Goal: Use online tool/utility: Utilize a website feature to perform a specific function

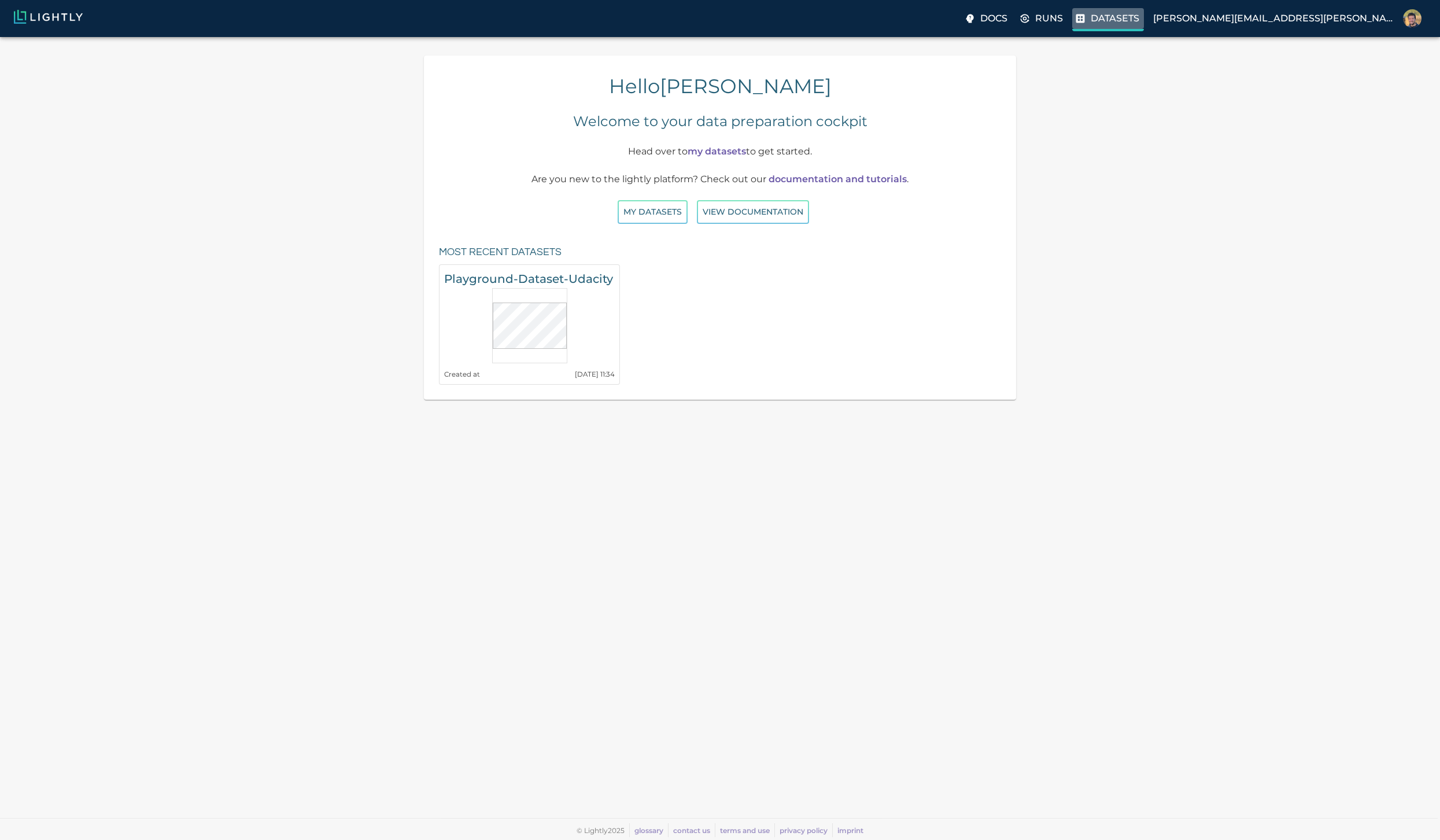
click at [1137, 23] on p "Datasets" at bounding box center [1115, 18] width 49 height 14
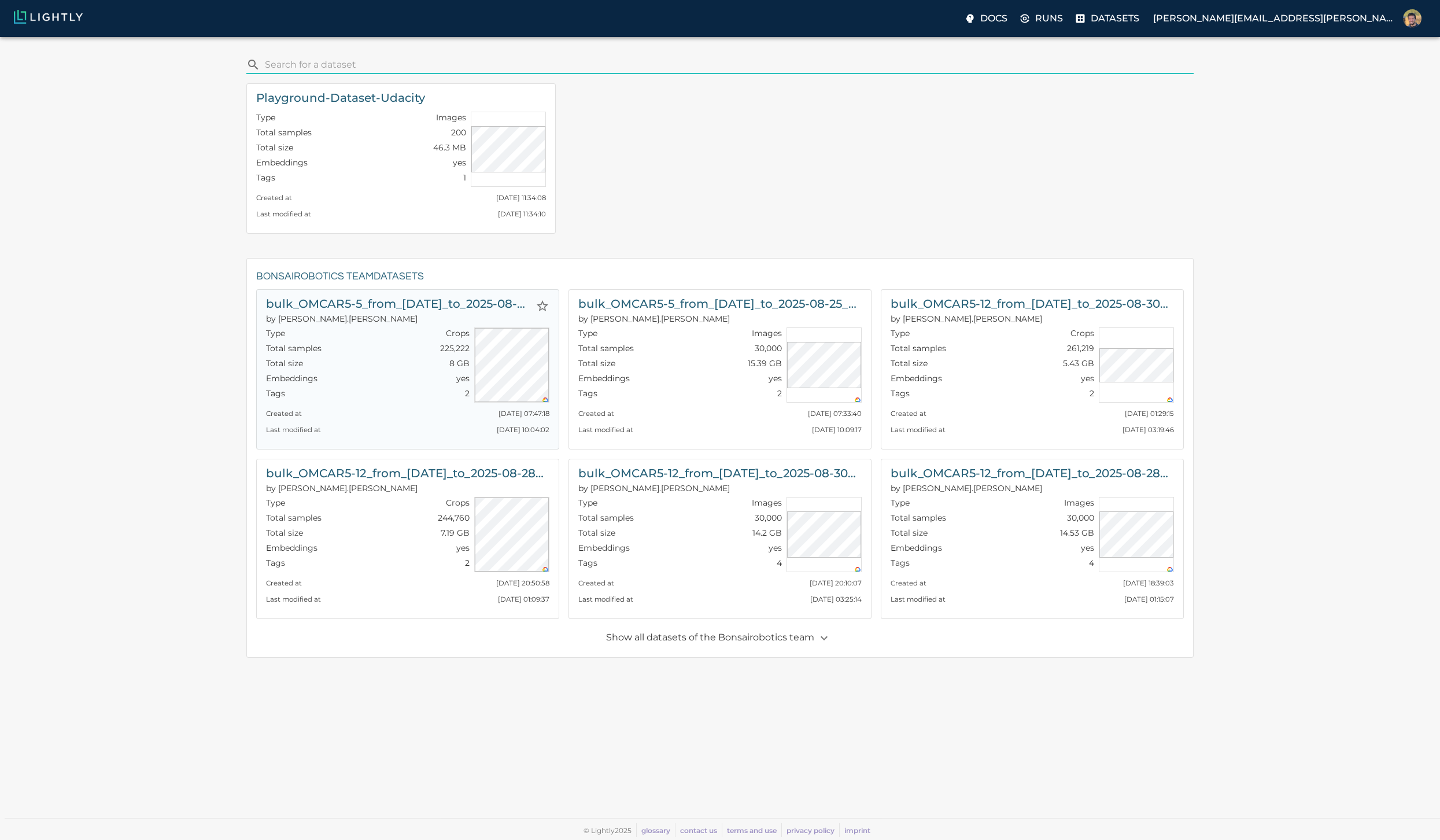
click at [480, 303] on h6 "bulk_OMCAR5-5_from_[DATE]_to_2025-08-25_2025-08-31_14-13-52-crops-bounding_box" at bounding box center [398, 303] width 265 height 18
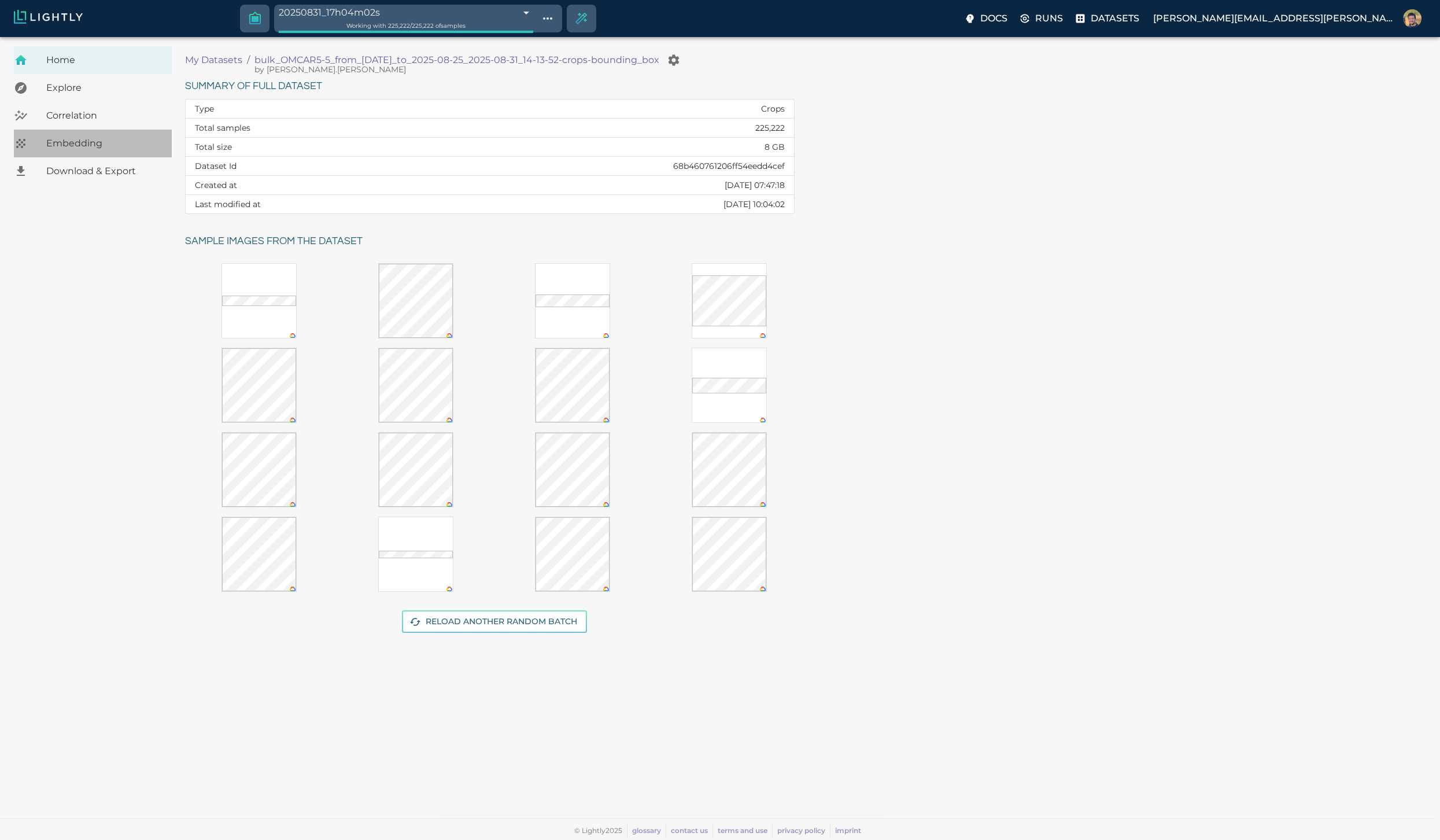
click at [75, 142] on span "Embedding" at bounding box center [105, 144] width 117 height 14
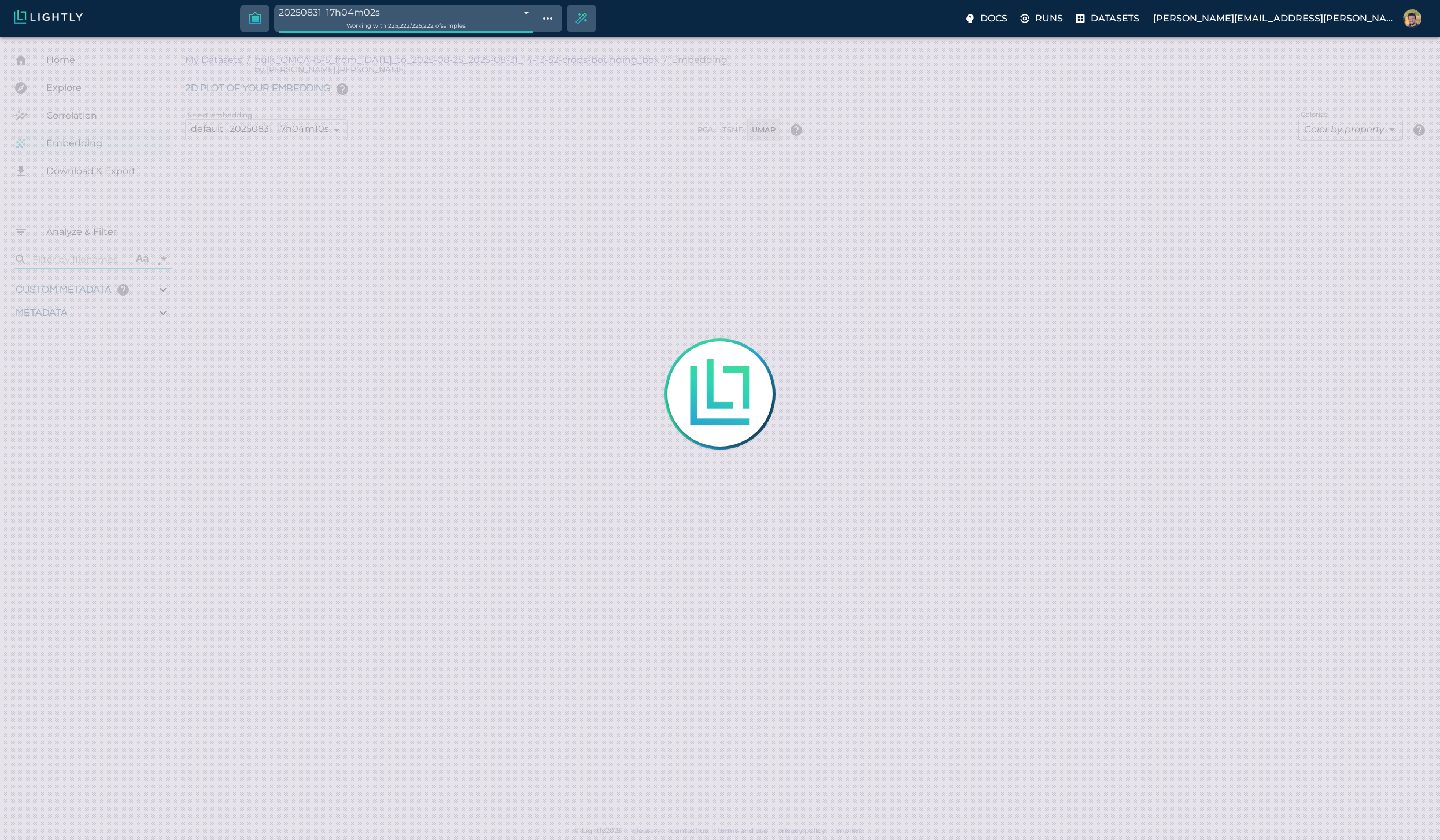
type input "1756108478.97553"
type input "1756154815.86153"
type input "0.999"
type input "0.998"
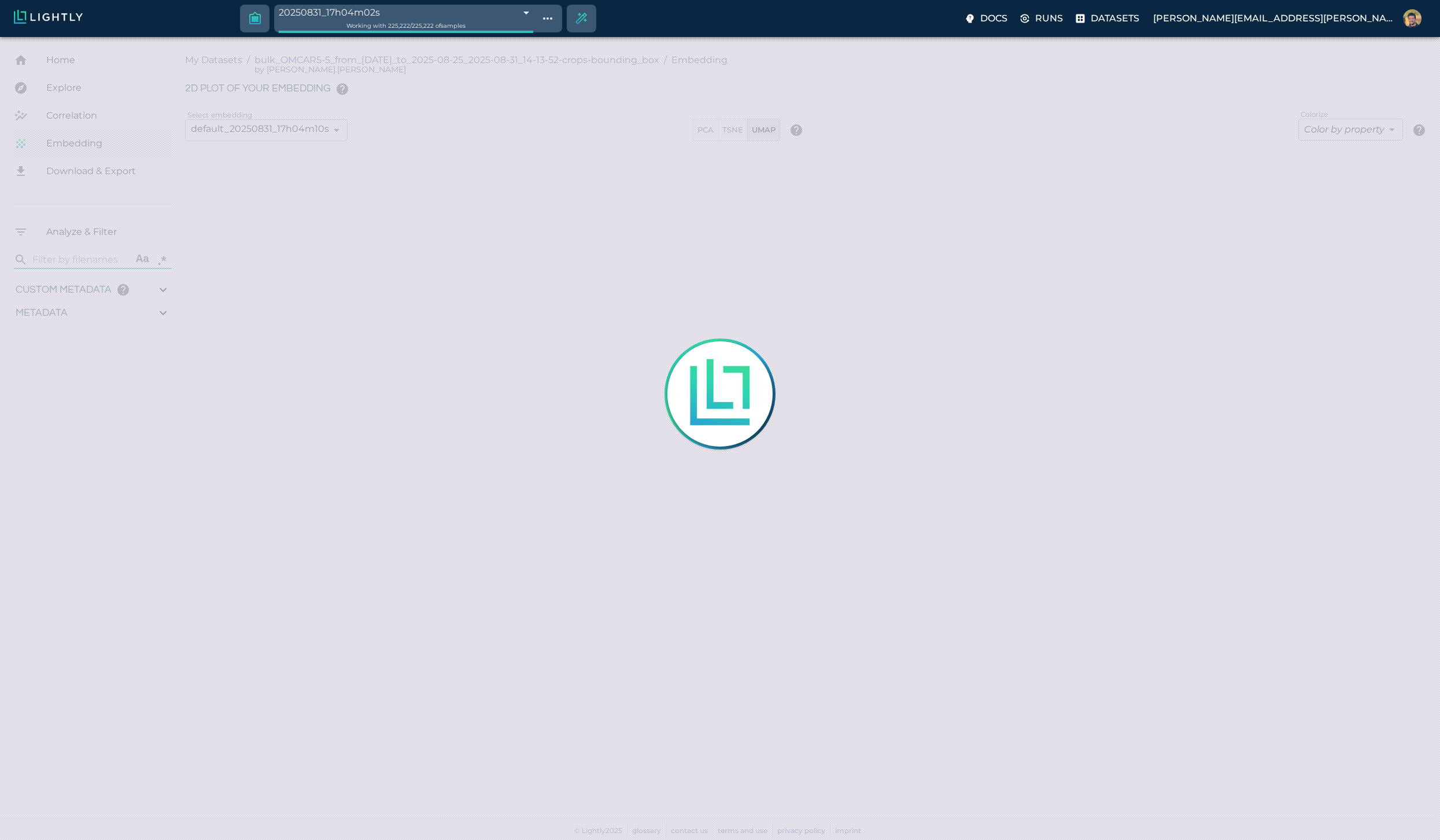
type input "0.998"
type input "0.400000022886715"
type input "0.999000022886715"
type input "0.576220214366913"
type input "23.8082202143669"
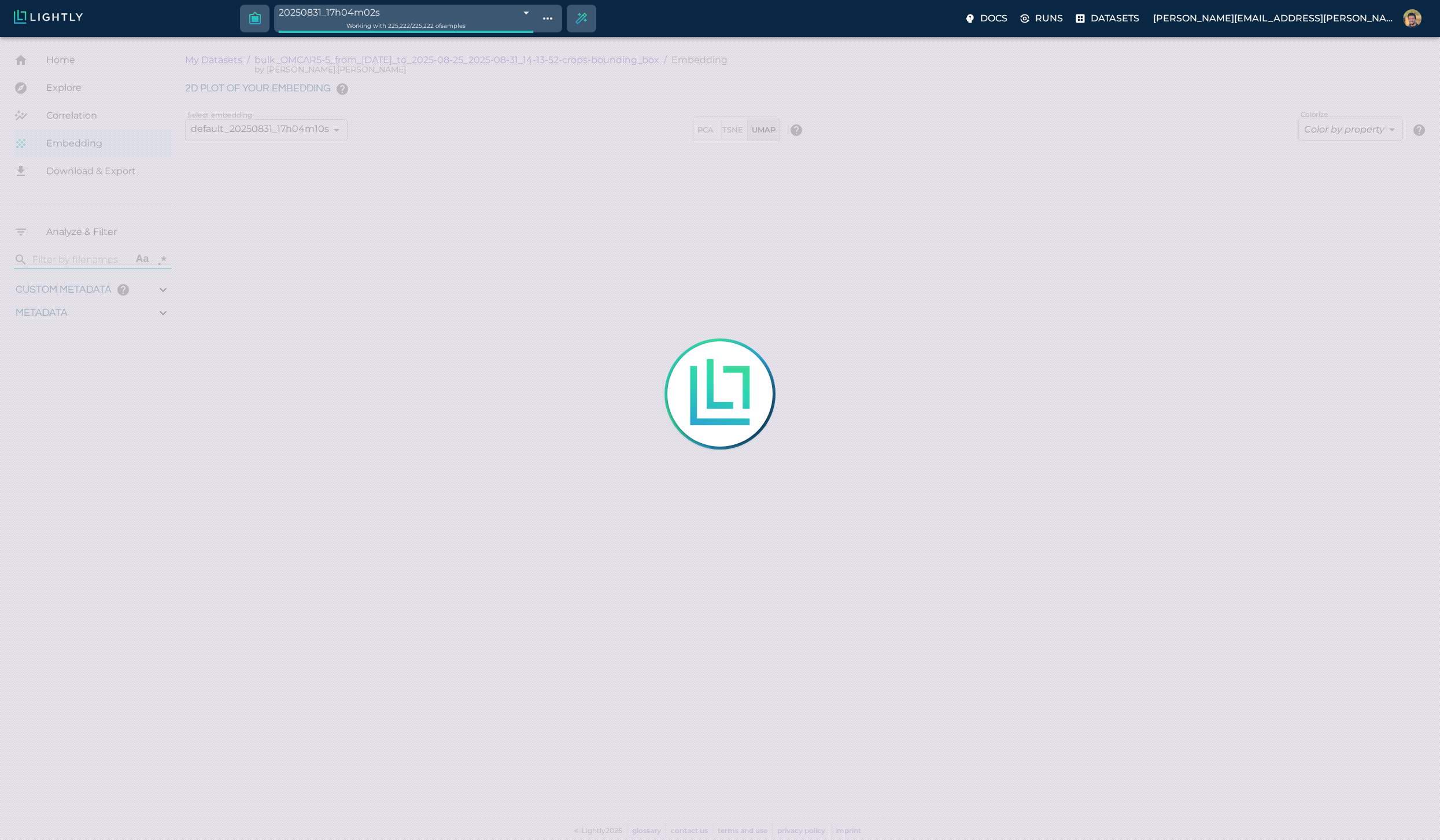
type input "1.7162629365921"
type input "85.9402629365921"
type input "0.0505494505494506"
type input "52.6915494505495"
type input "1756108478.97553"
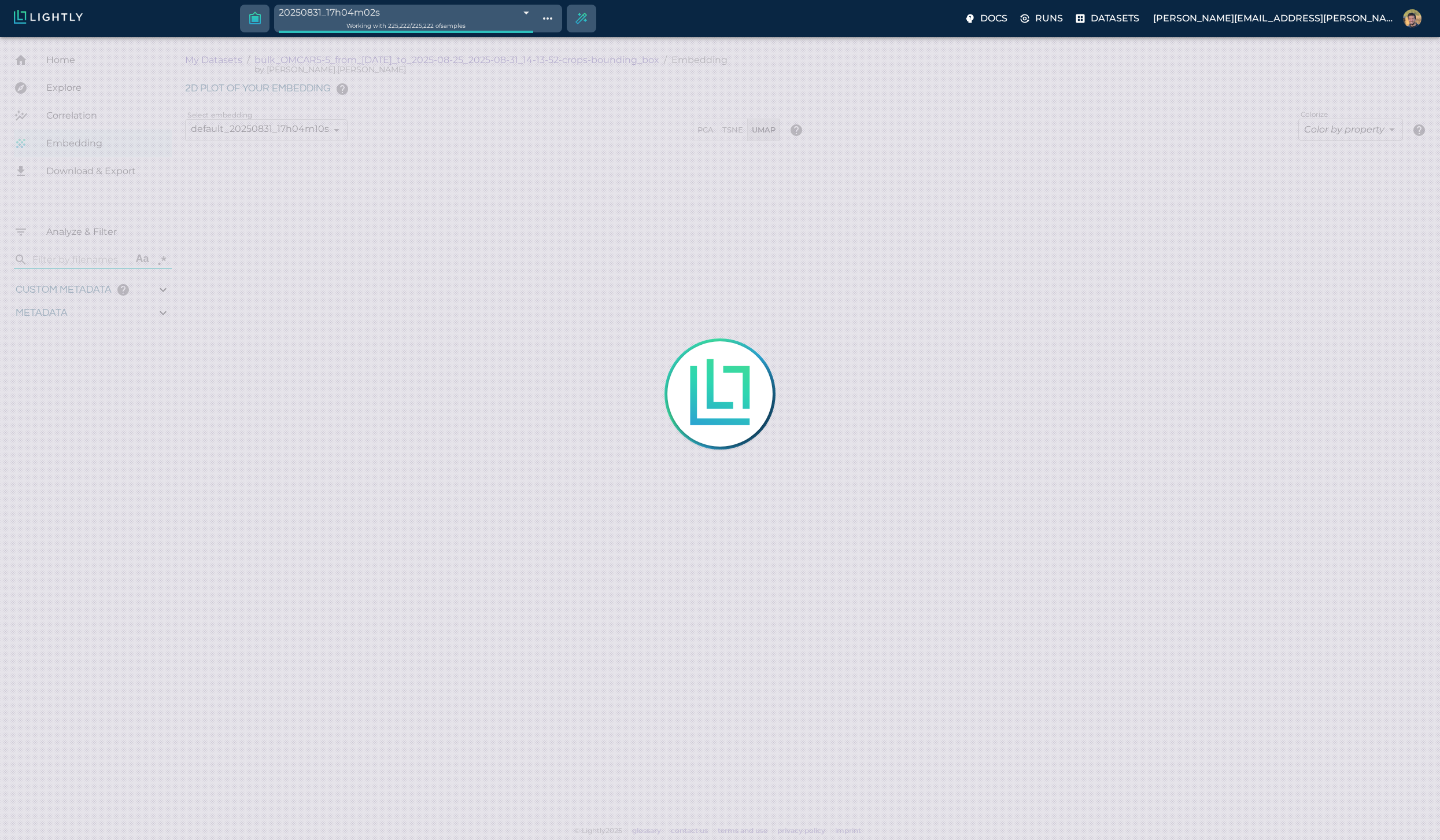
type input "1756154815.86153"
type input "0.999"
type input "0.998"
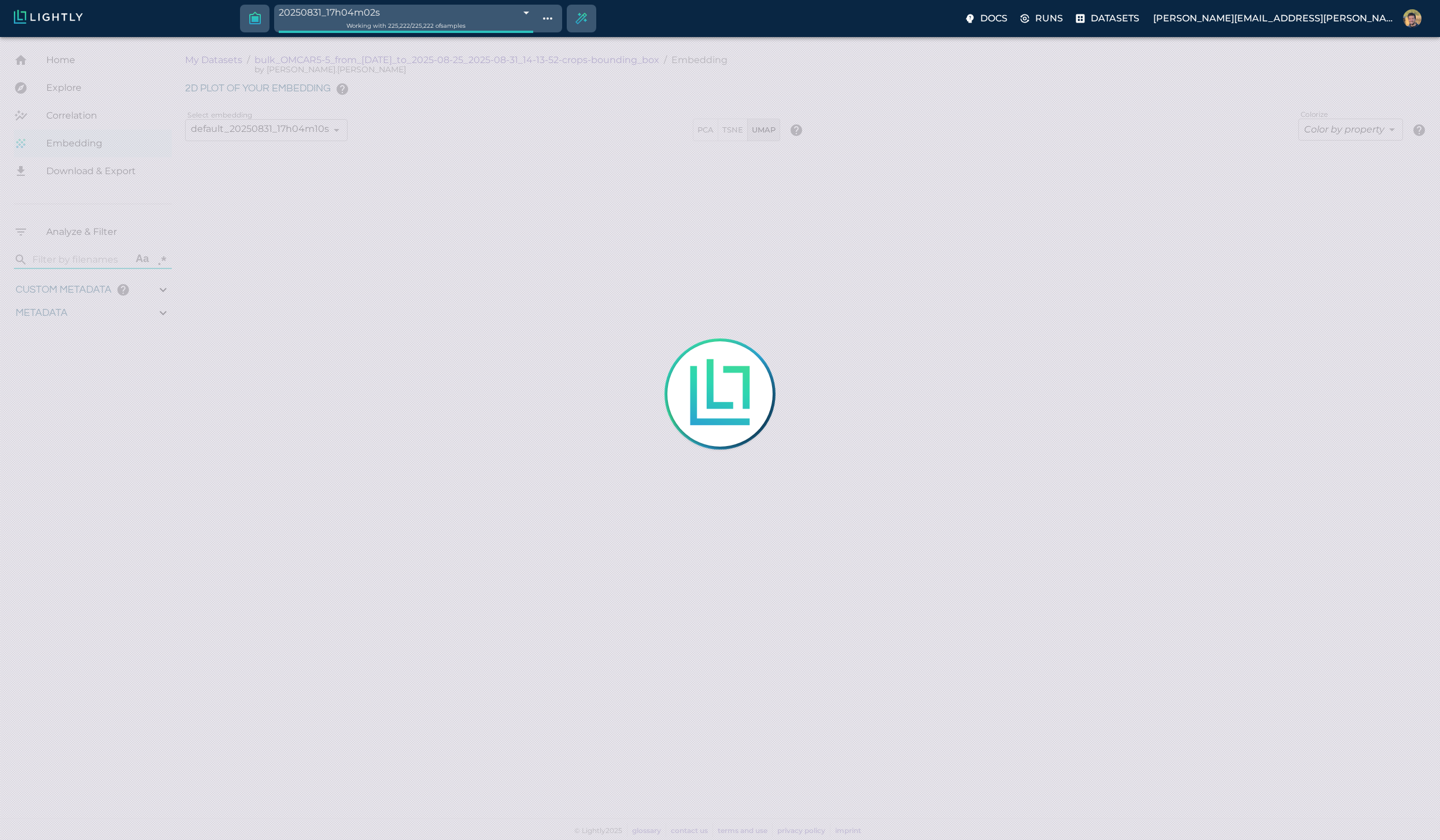
type input "0.400000022886715"
type input "0.999000022886715"
type input "0.576220214366913"
type input "23.8082202143669"
type input "1.7162629365921"
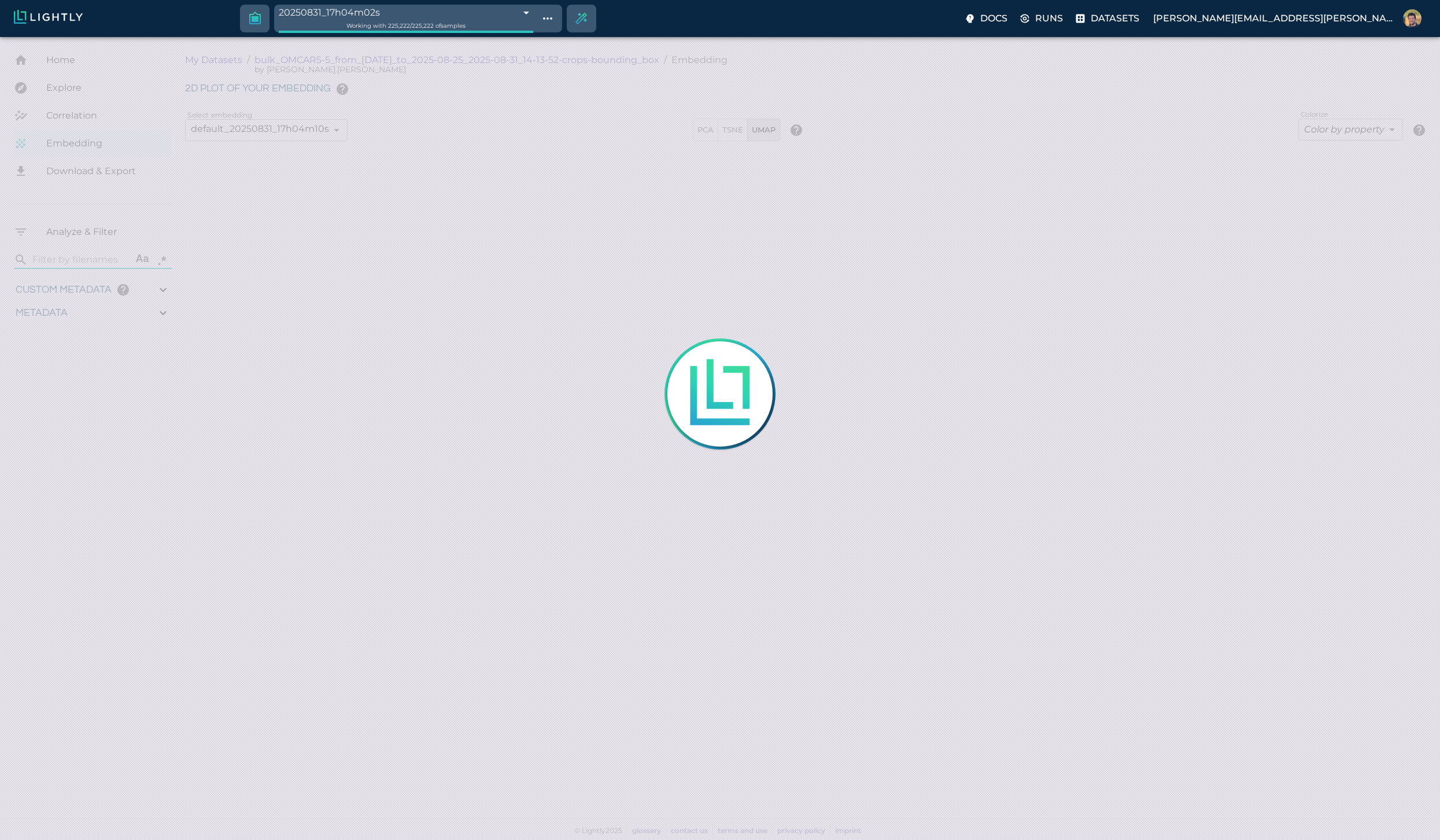
type input "85.9402629365921"
type input "0.0505494505494506"
type input "52.6915494505495"
type input "1756108478.97553"
type input "1756154815.86153"
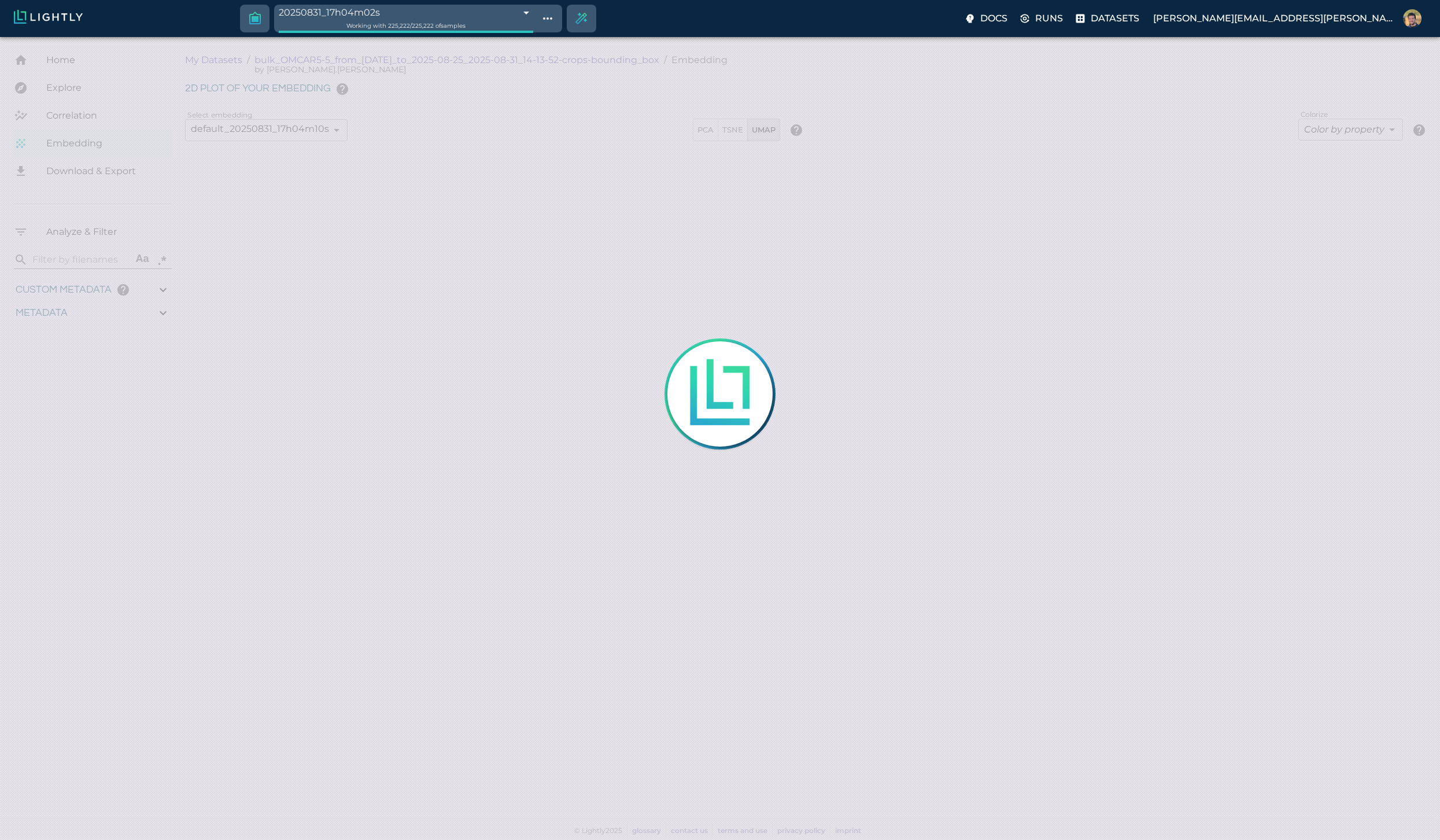
type input "0.999"
type input "0.998"
type input "0.400000022886715"
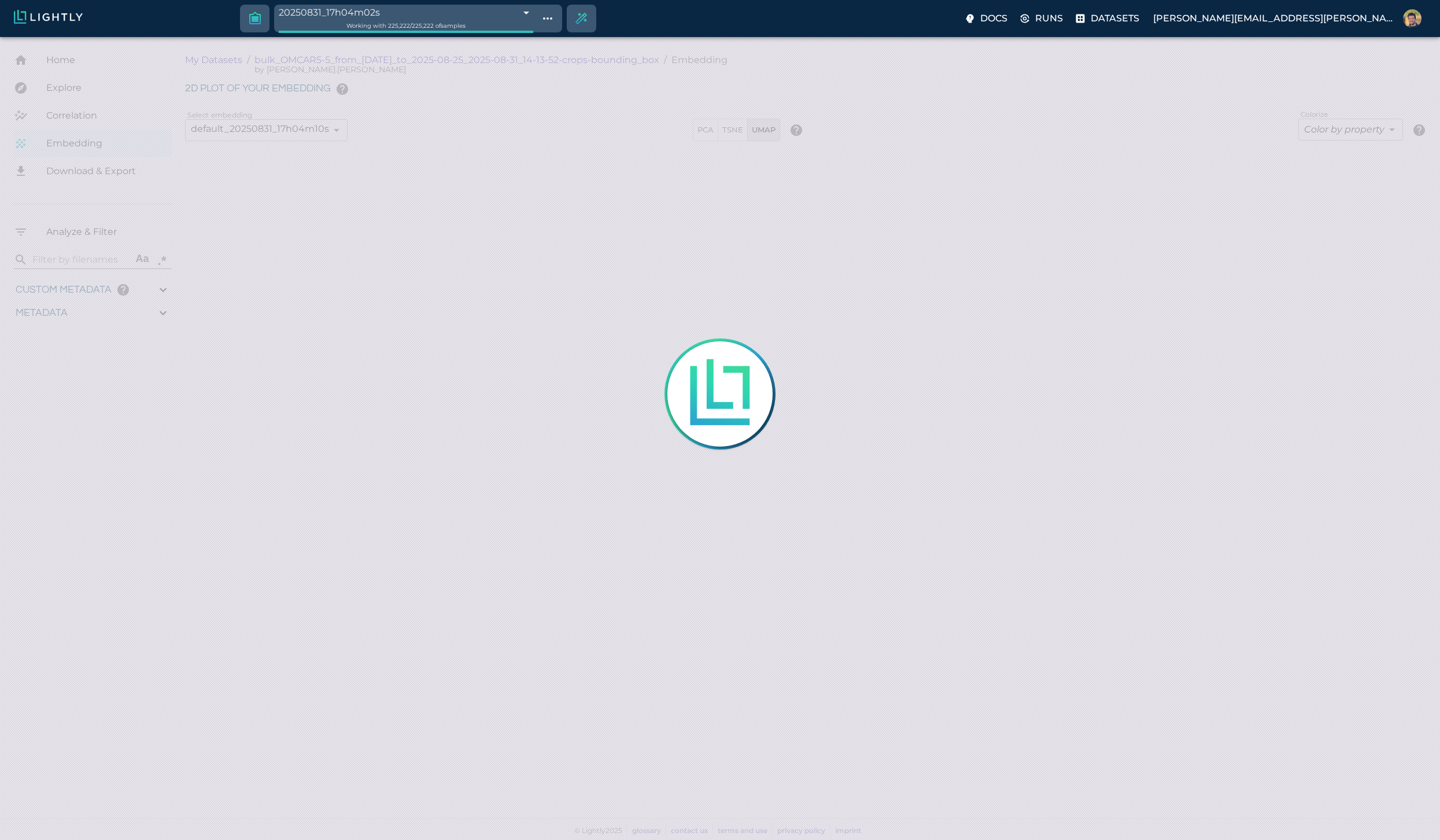
type input "0.999000022886715"
type input "0.576220214366913"
type input "23.8082202143669"
type input "1.7162629365921"
type input "85.9402629365921"
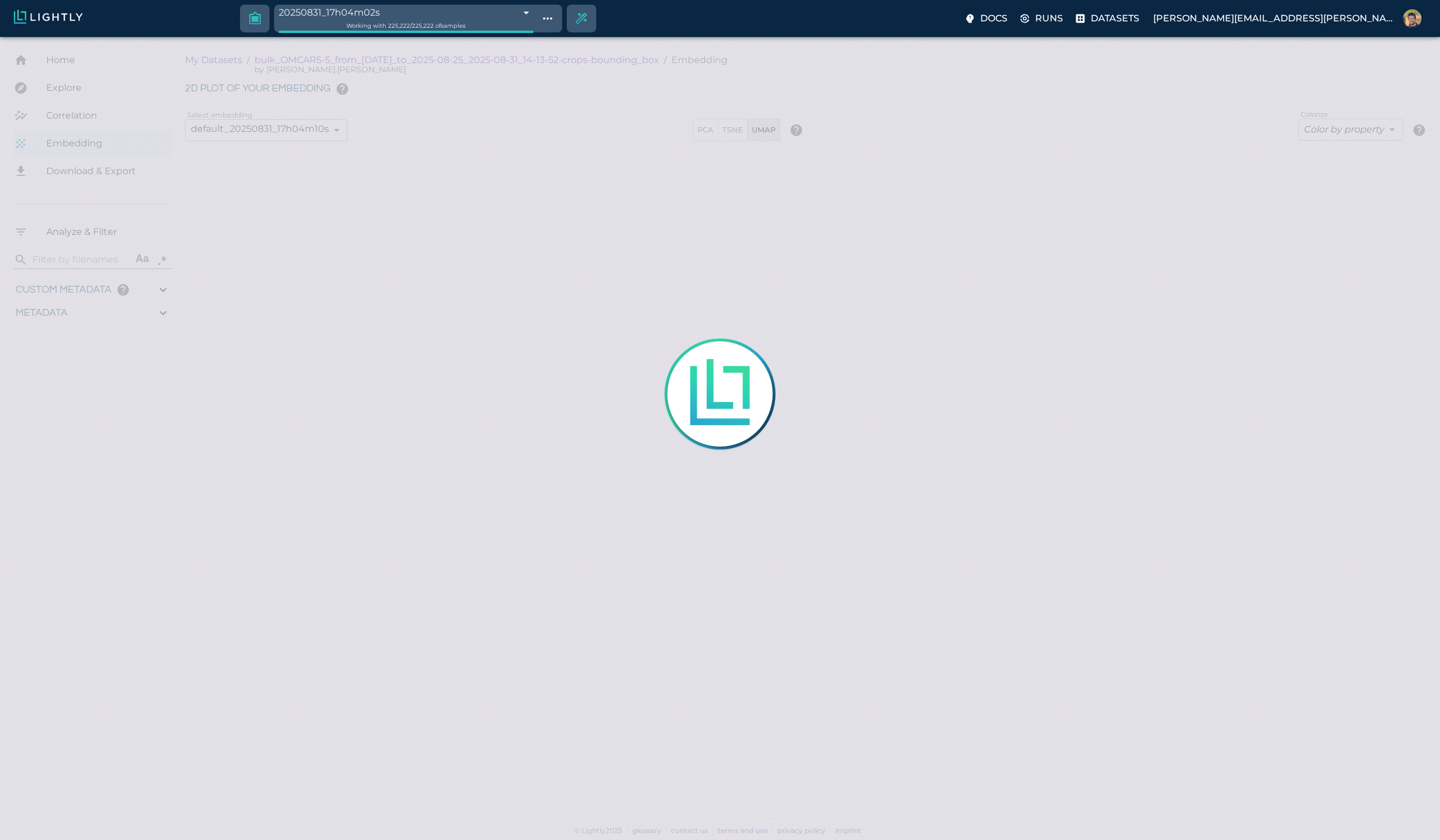
type input "0.0505494505494506"
type input "52.6915494505495"
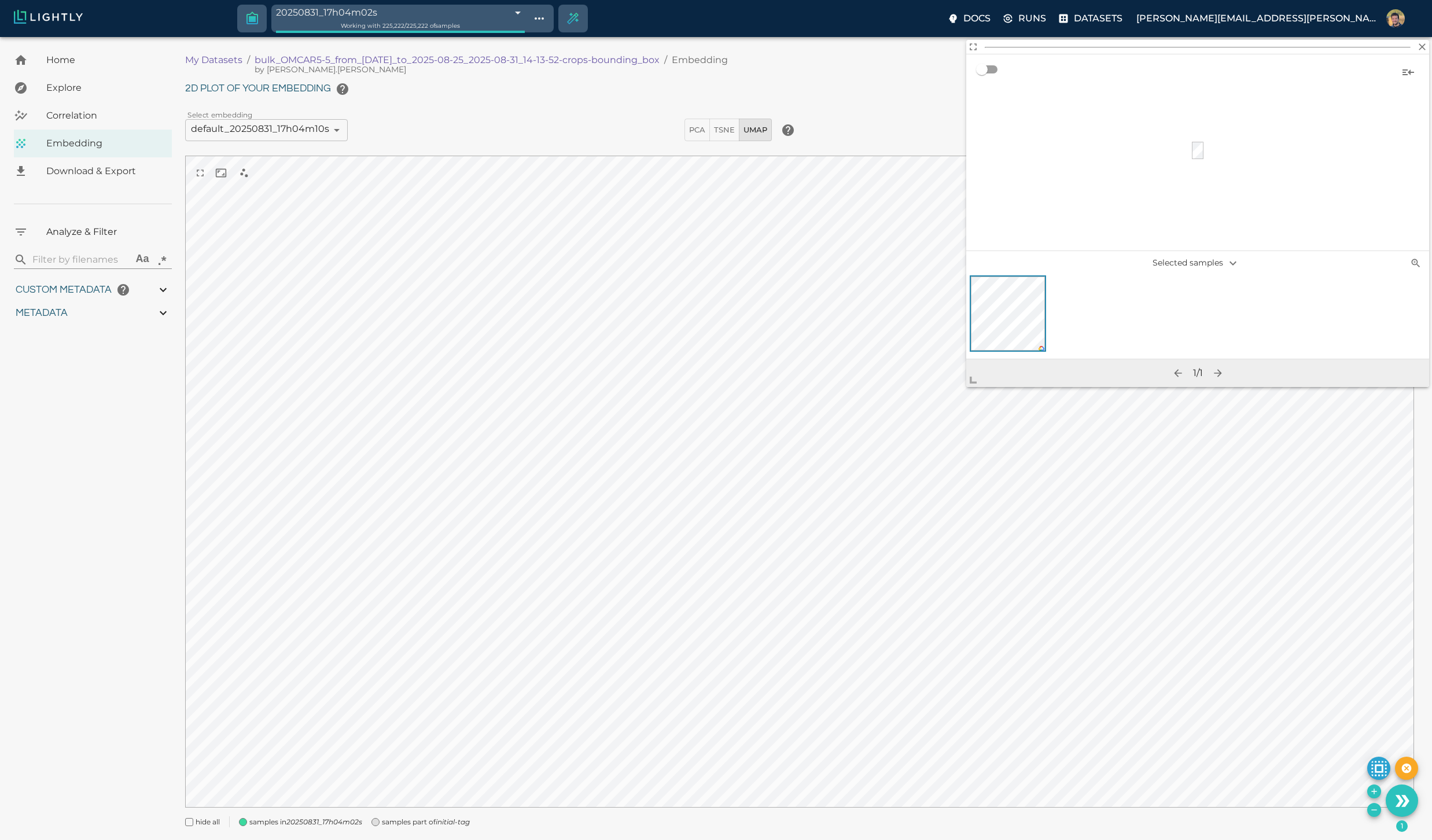
click at [229, 59] on p "My Datasets" at bounding box center [214, 60] width 57 height 14
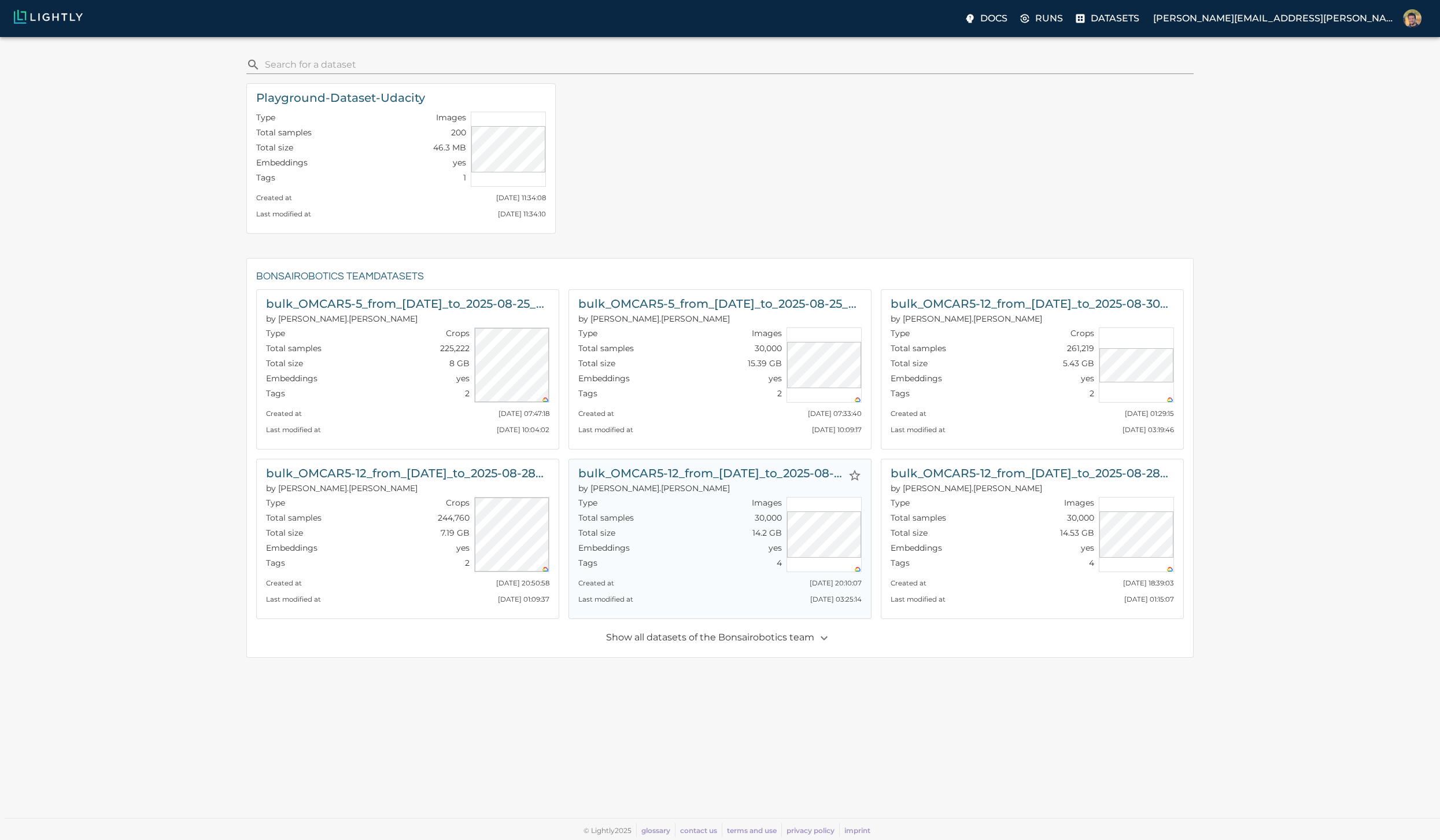
click at [708, 477] on h6 "bulk_OMCAR5-12_from_2025-08-29_to_2025-08-30_2025-08-31_02-55-43" at bounding box center [710, 473] width 265 height 18
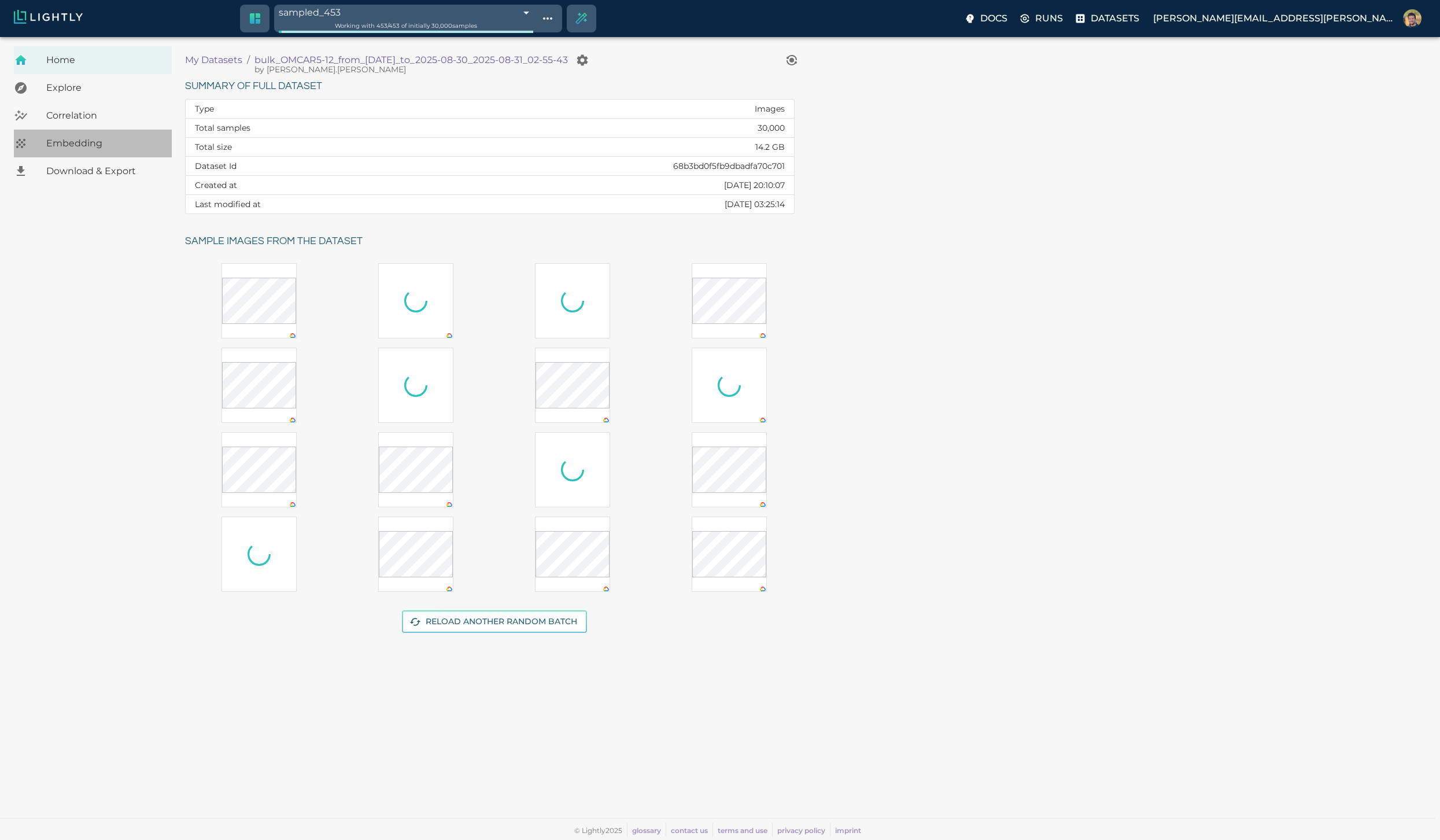
click at [68, 145] on span "Embedding" at bounding box center [105, 144] width 117 height 14
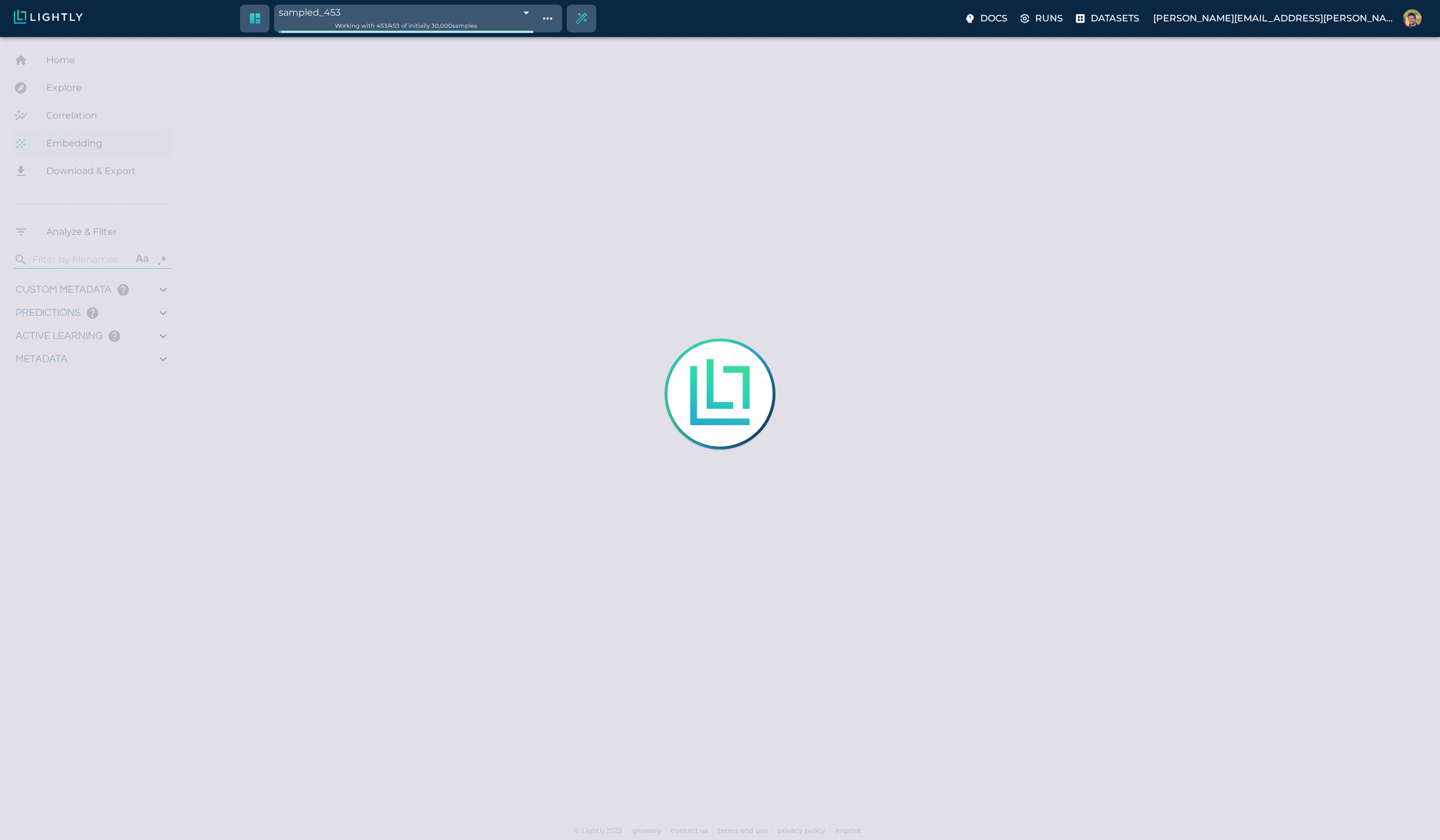
type input "1756435578.9122"
type input "1756521843.2642"
type input "0.999"
type input "0.998"
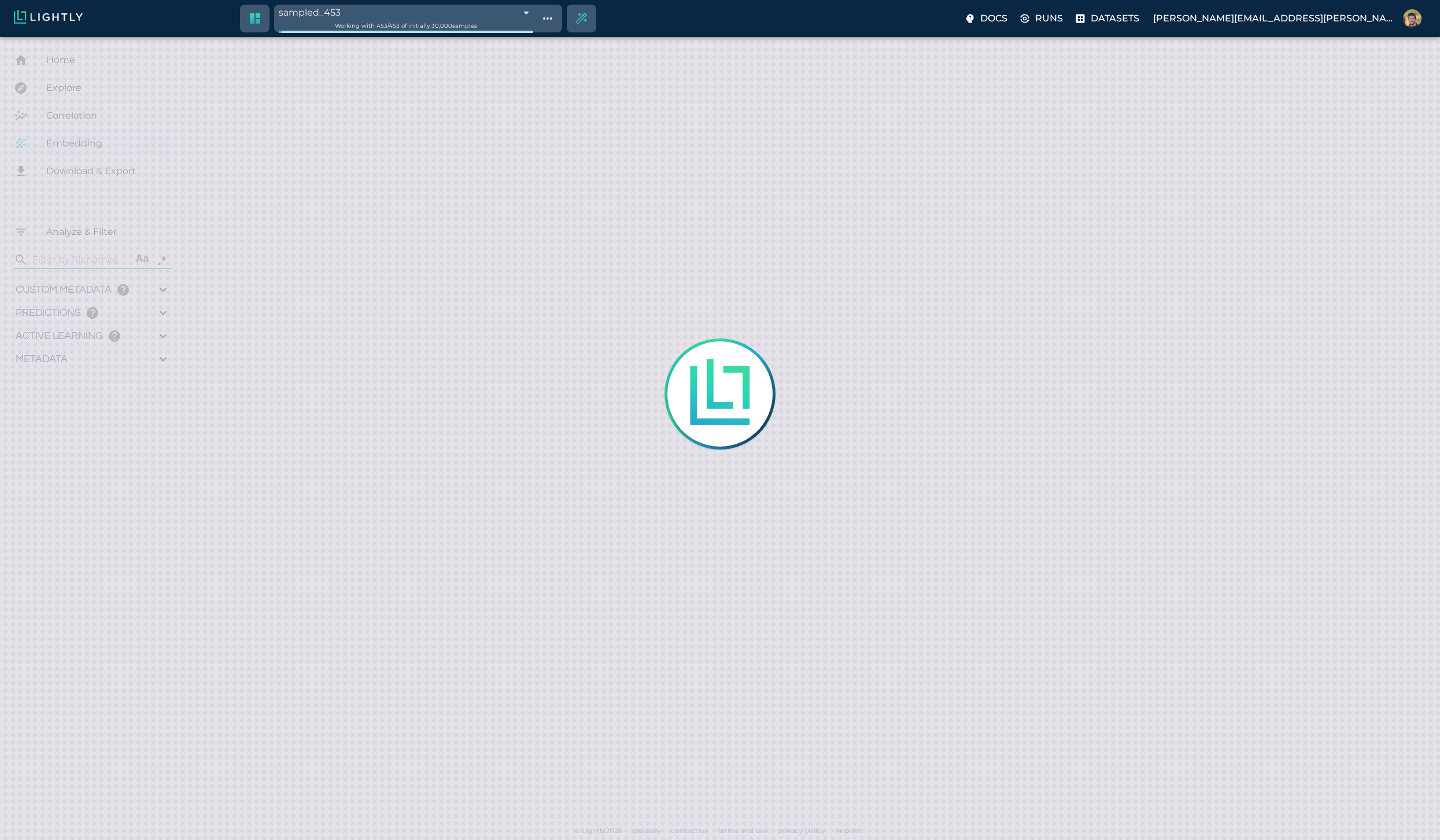
type input "0.998"
type input "9007199254740991"
type input "1.05540764331818"
type input "10.9654076433182"
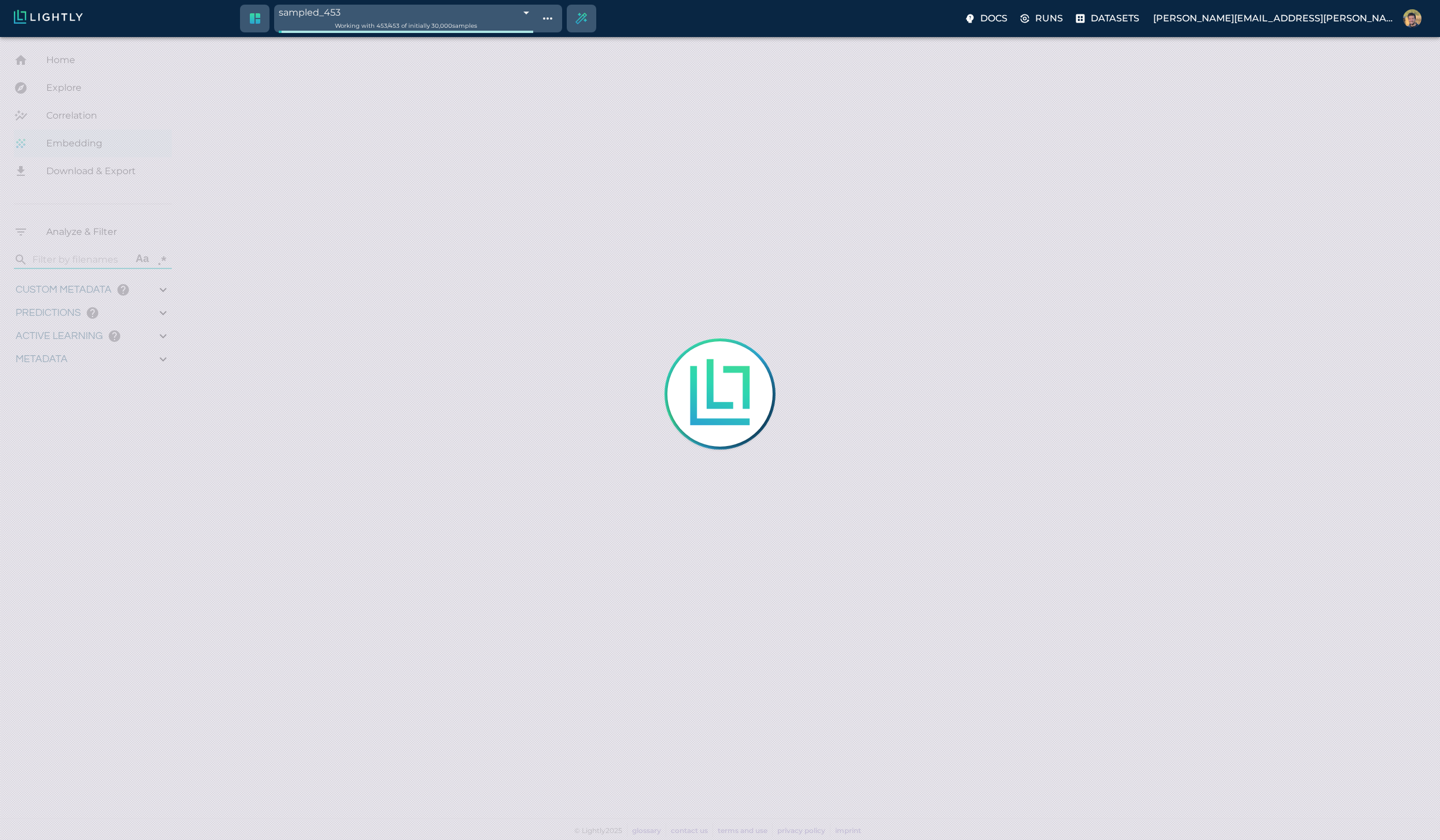
type input "2.64945769309998"
type input "25.7714576931"
type input "1756435578.9122"
type input "1756521843.2642"
type input "0.999"
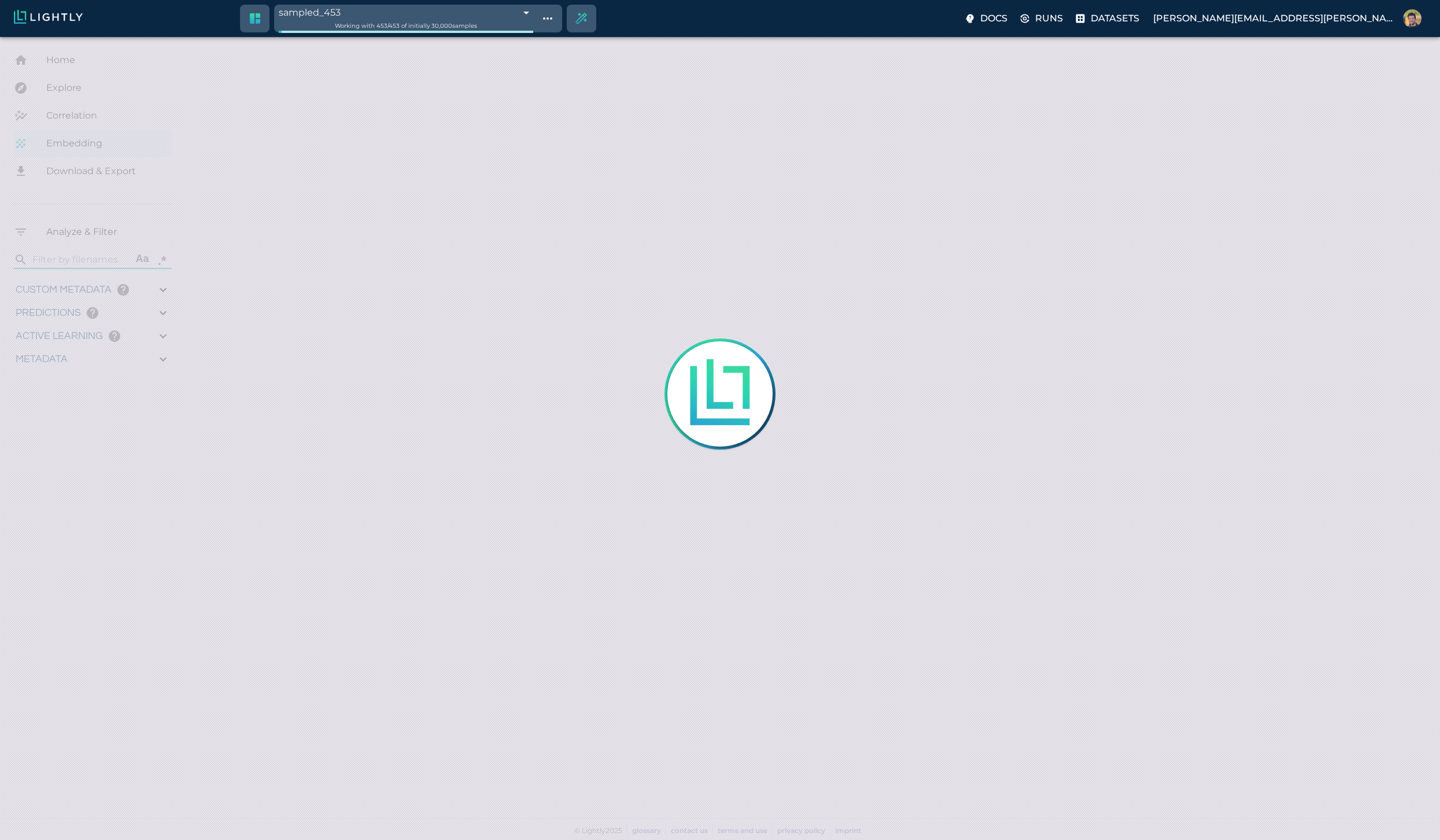
type input "0.999"
type input "0.998"
type input "9007199254740991"
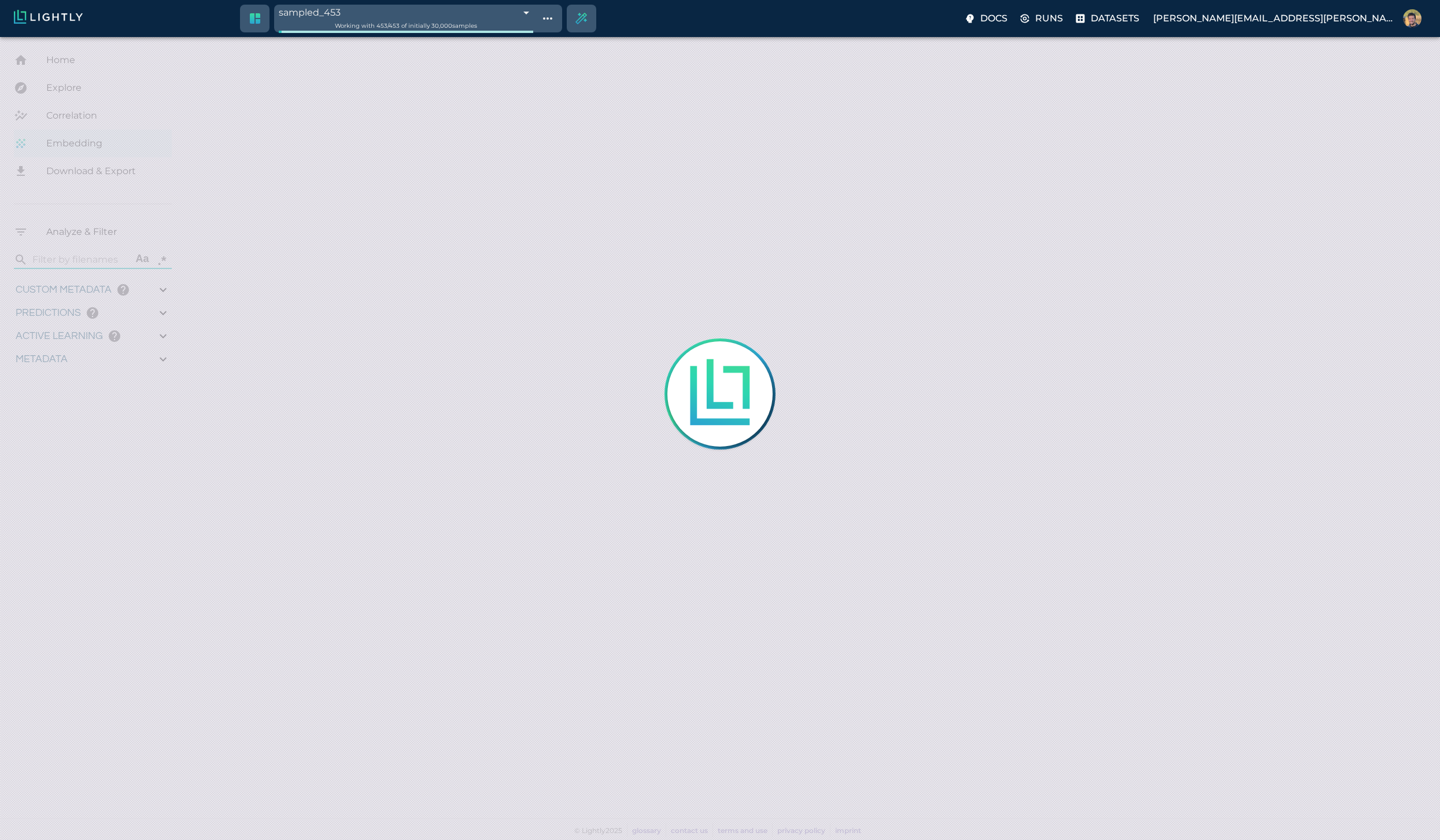
type input "1.05540764331818"
type input "10.9654076433182"
type input "2.64945769309998"
type input "25.7714576931"
type input "1756435578.9122"
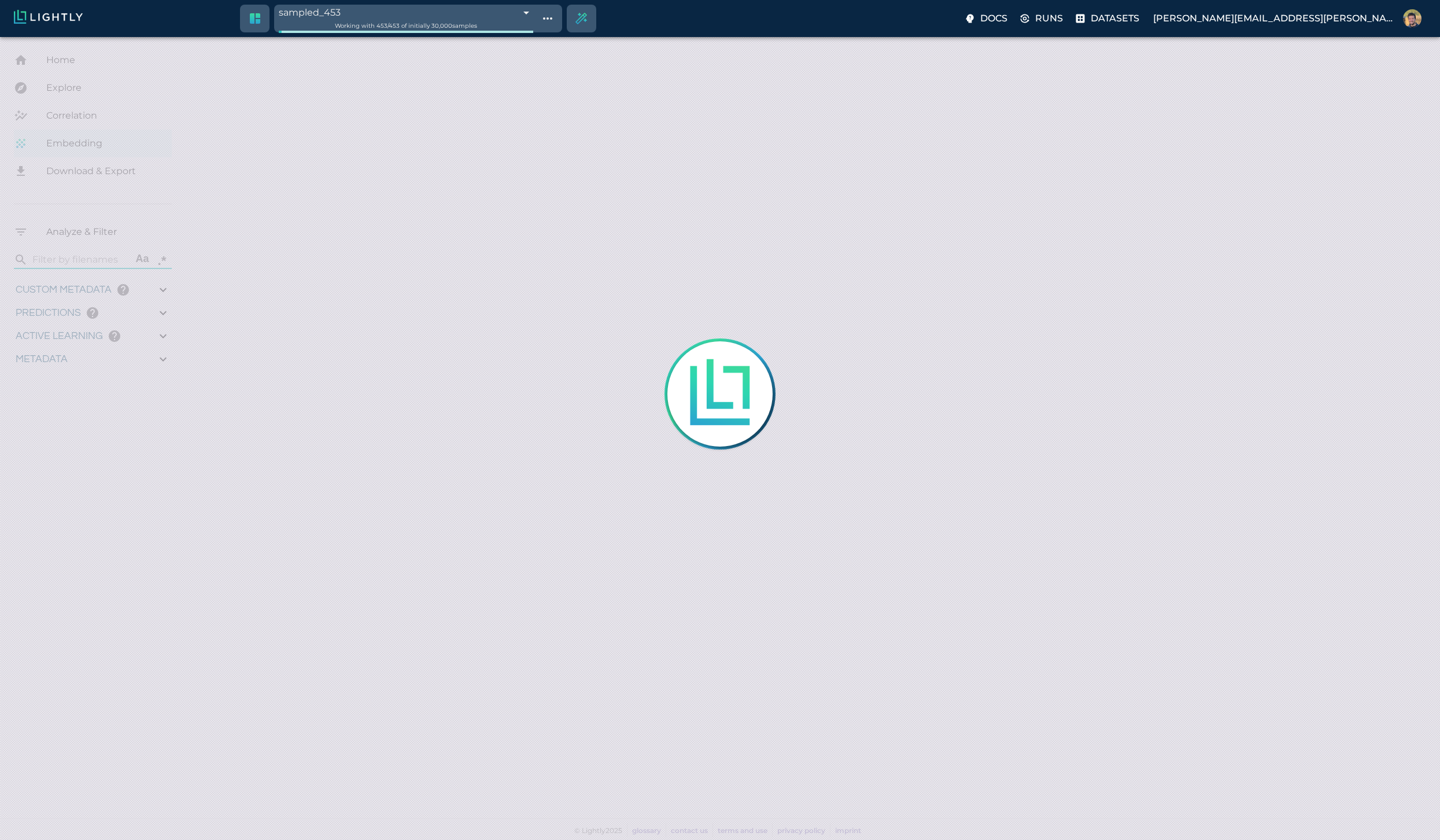
type input "1756521843.2642"
type input "0.999"
type input "0.998"
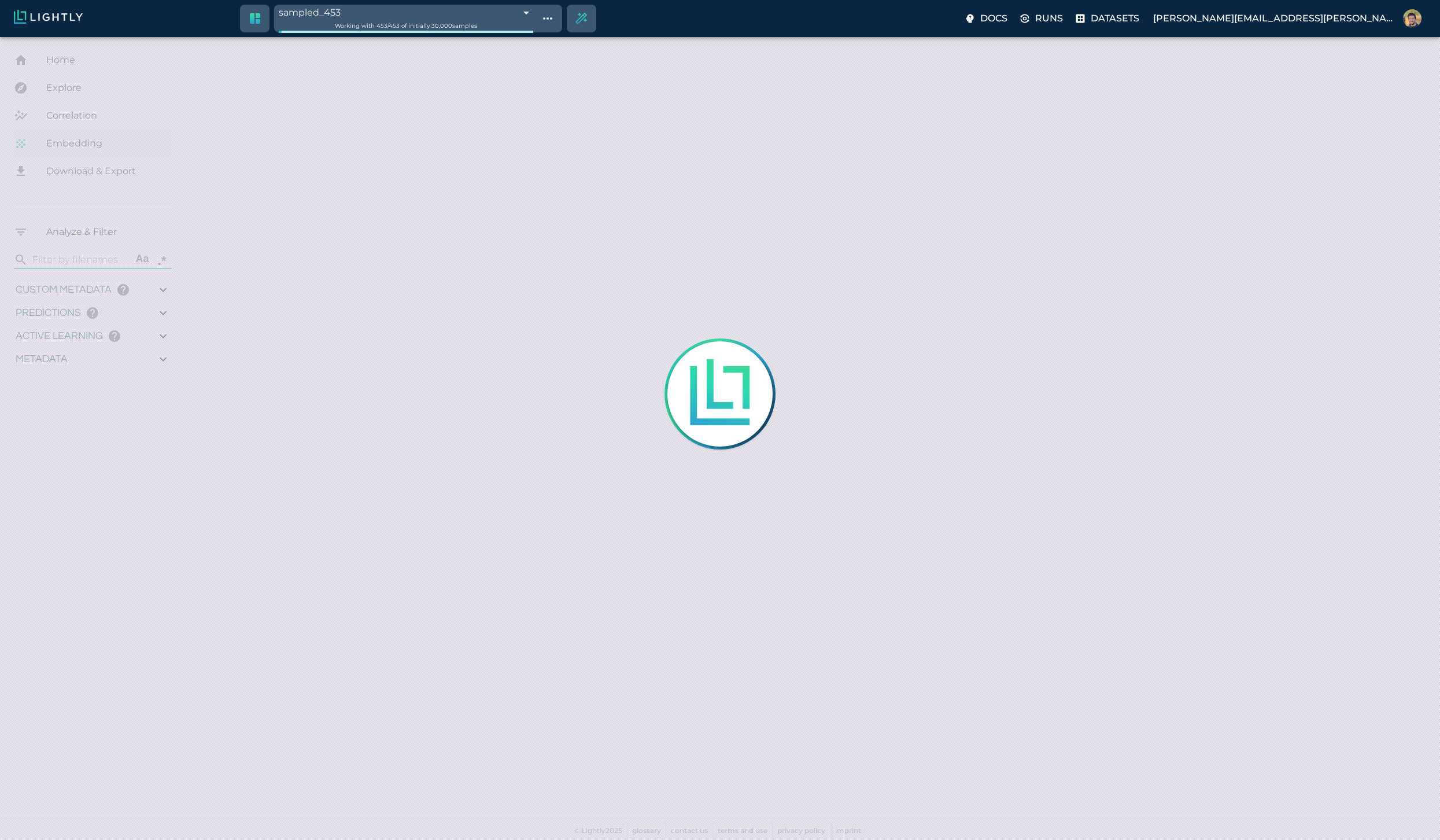
type input "1.05540764331818"
type input "10.9654076433182"
type input "2.64945769309998"
type input "25.7714576931"
type input "1756435578.9122"
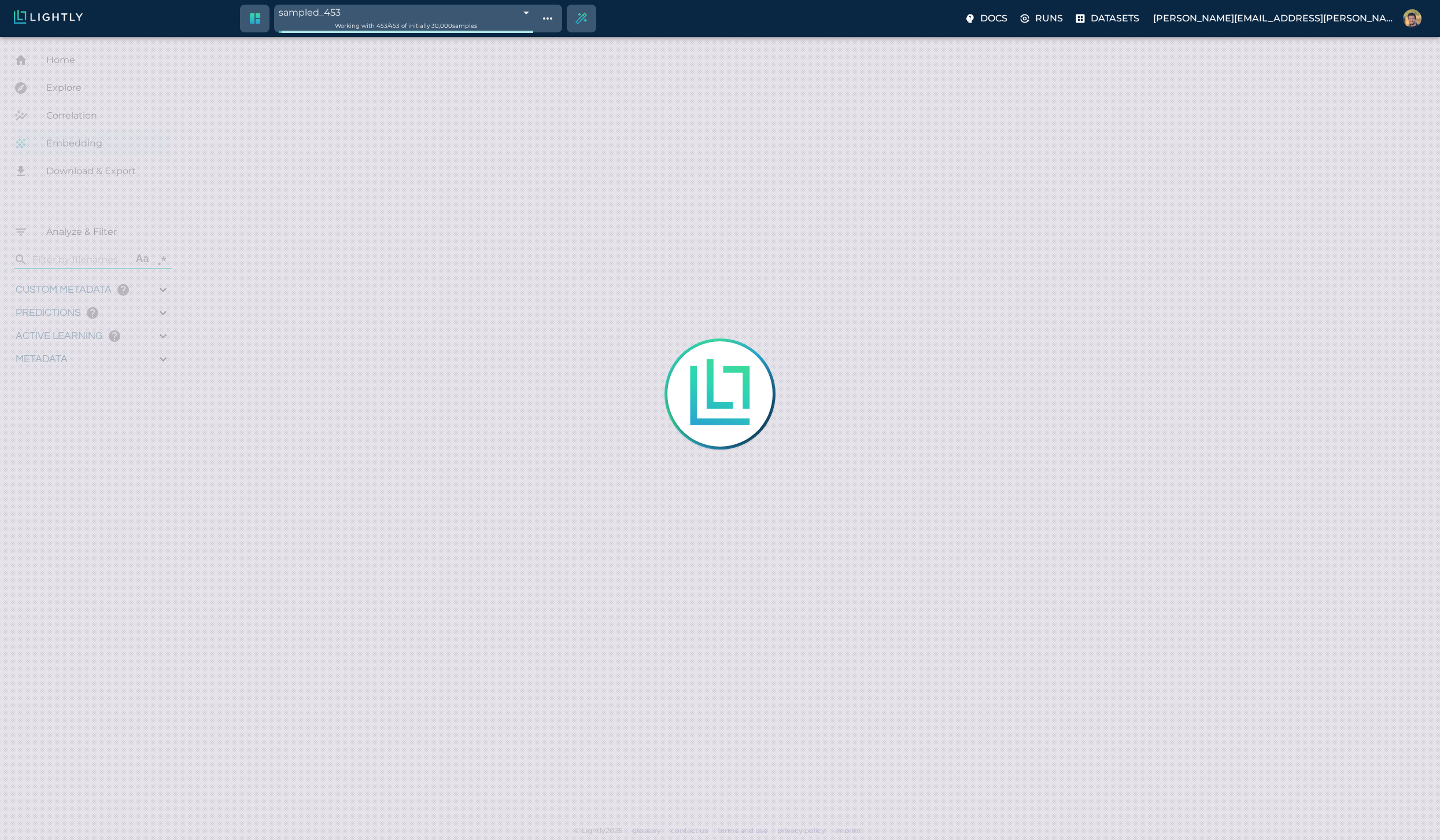
type input "1756521843.2642"
type input "0.999"
type input "0.998"
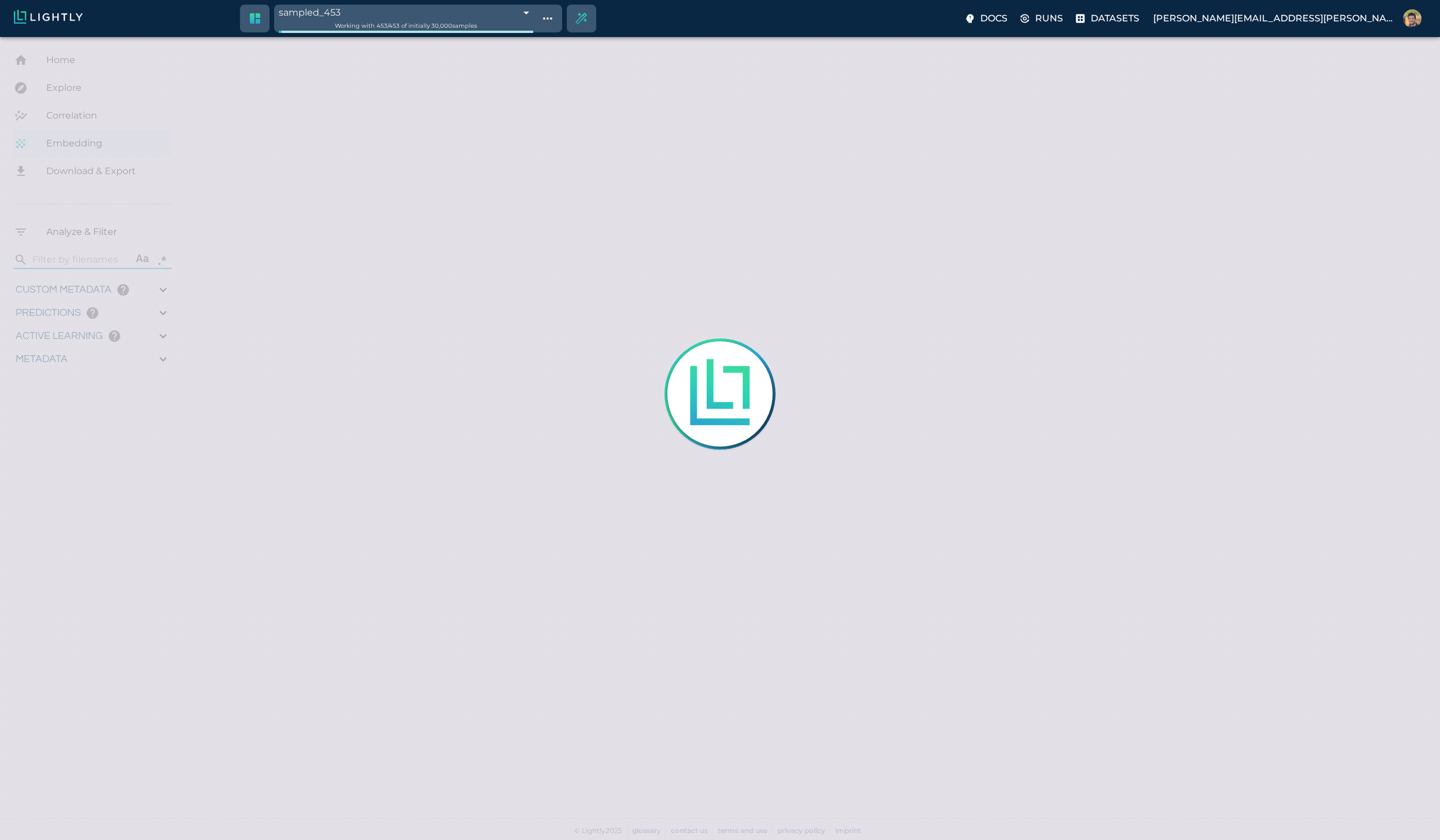
type input "1.05540764331818"
type input "10.9654076433182"
type input "2.64945769309998"
type input "25.7714576931"
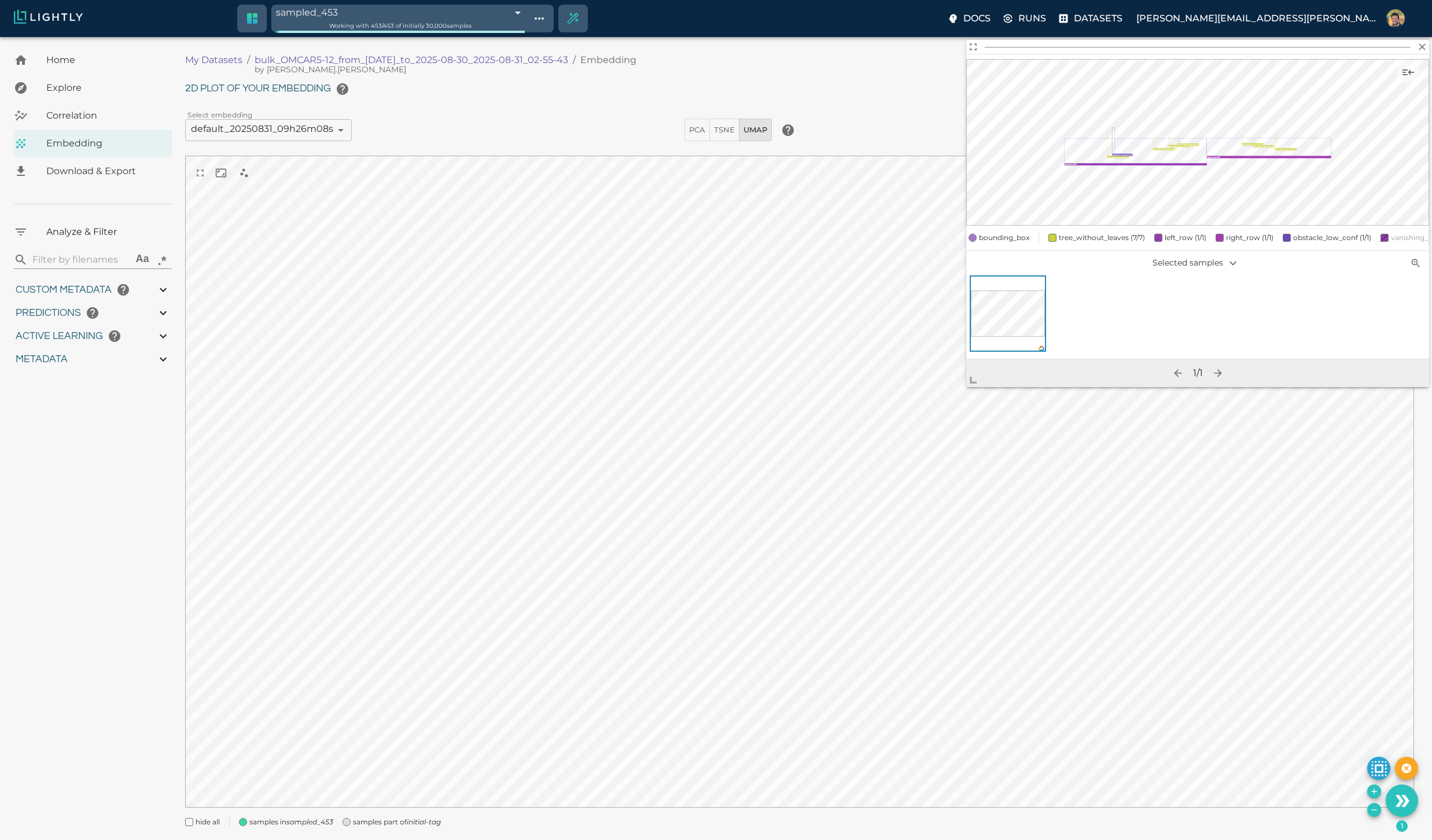
click at [582, 132] on div "Select embedding default_20250831_09h26m08s 68b4153965d25eb1785ca35f ​" at bounding box center [430, 127] width 499 height 26
